Goal: Information Seeking & Learning: Learn about a topic

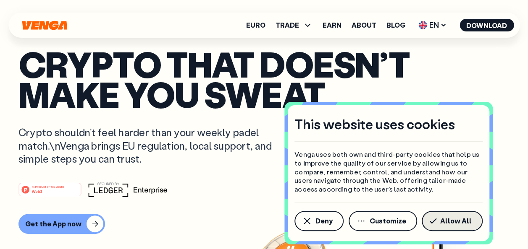
click at [457, 226] on button "Allow All" at bounding box center [452, 221] width 61 height 20
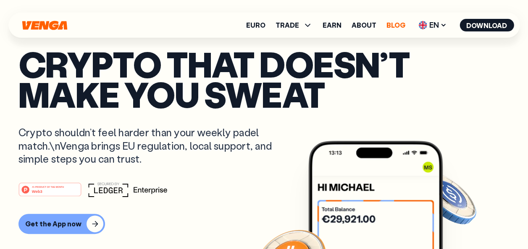
click at [402, 24] on link "Blog" at bounding box center [395, 25] width 19 height 7
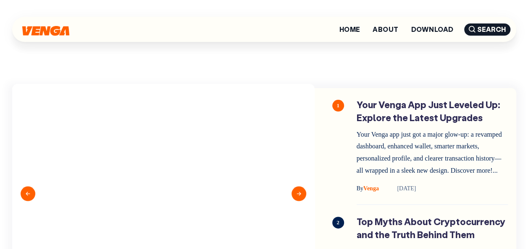
click at [388, 29] on link "About" at bounding box center [386, 29] width 26 height 7
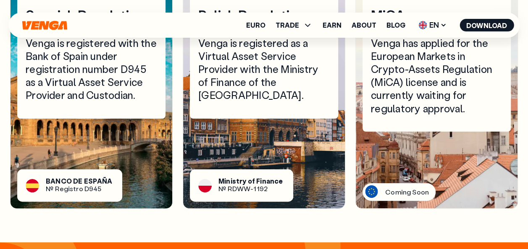
scroll to position [3209, 0]
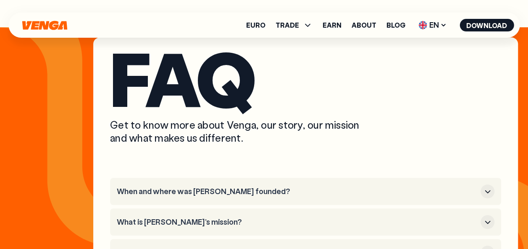
scroll to position [3382, 0]
